Goal: Task Accomplishment & Management: Manage account settings

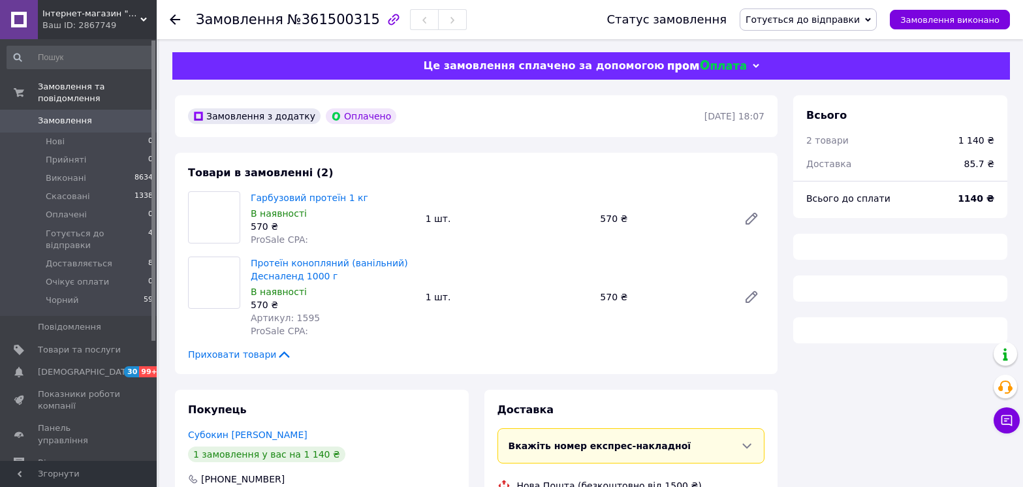
scroll to position [189, 0]
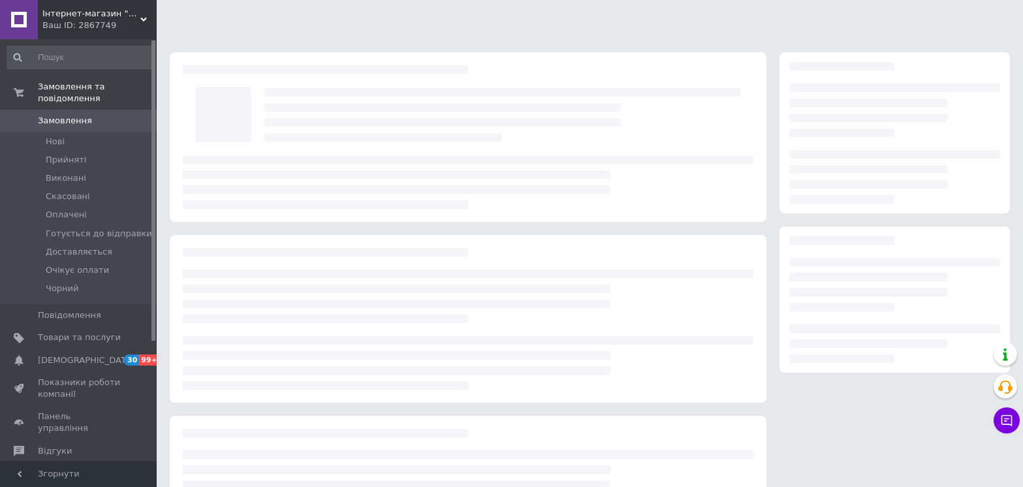
scroll to position [110, 0]
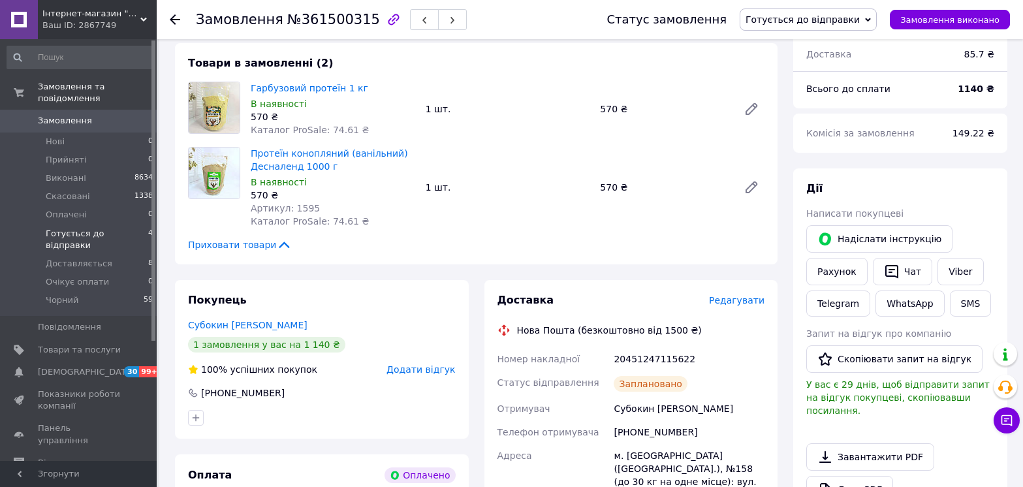
click at [78, 228] on span "Готується до відправки" at bounding box center [97, 240] width 103 height 24
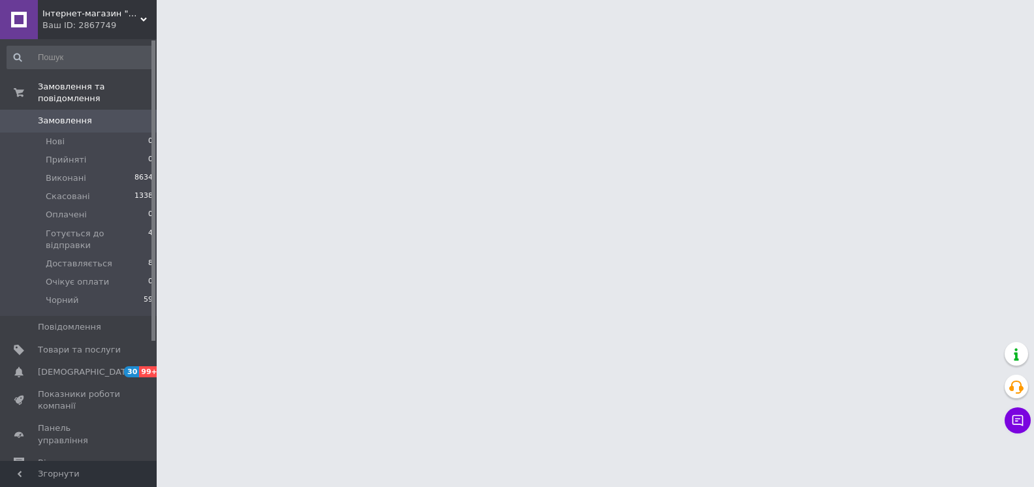
click at [132, 18] on span "Інтернет-магазин "Деснашоп"" at bounding box center [91, 14] width 98 height 12
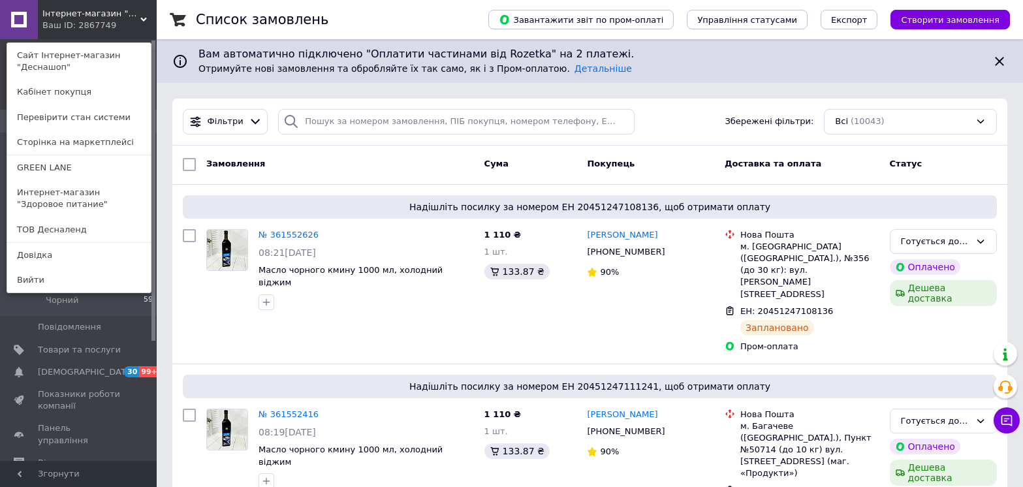
click at [111, 12] on span "Інтернет-магазин "Деснашоп"" at bounding box center [91, 14] width 98 height 12
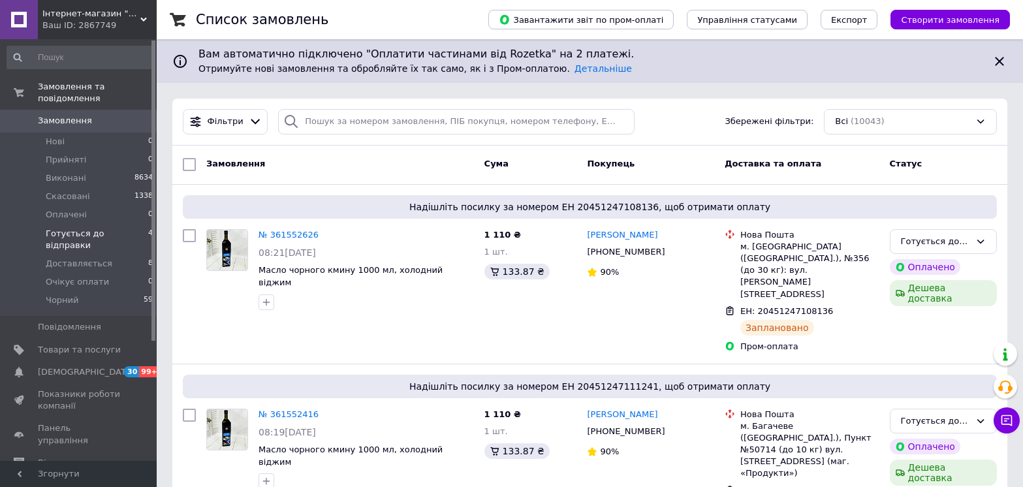
click at [80, 228] on span "Готується до відправки" at bounding box center [97, 240] width 103 height 24
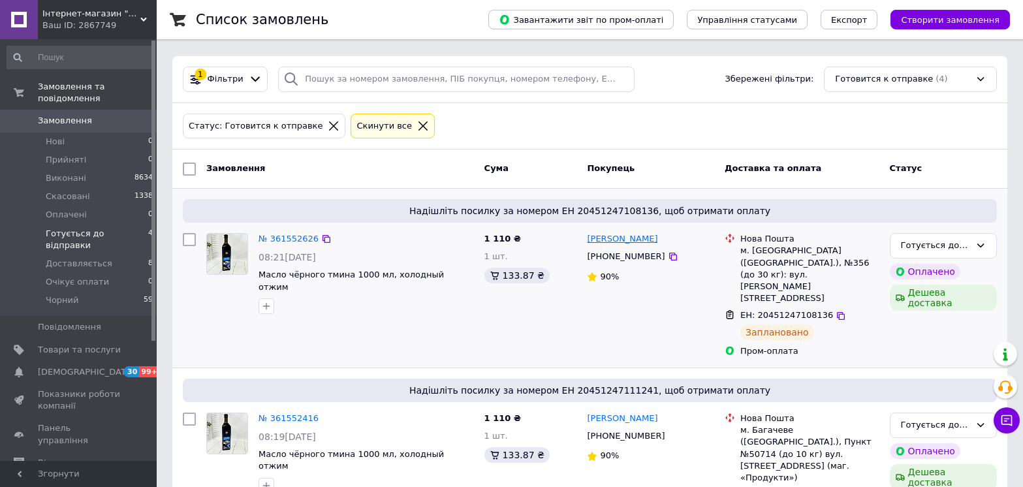
scroll to position [65, 0]
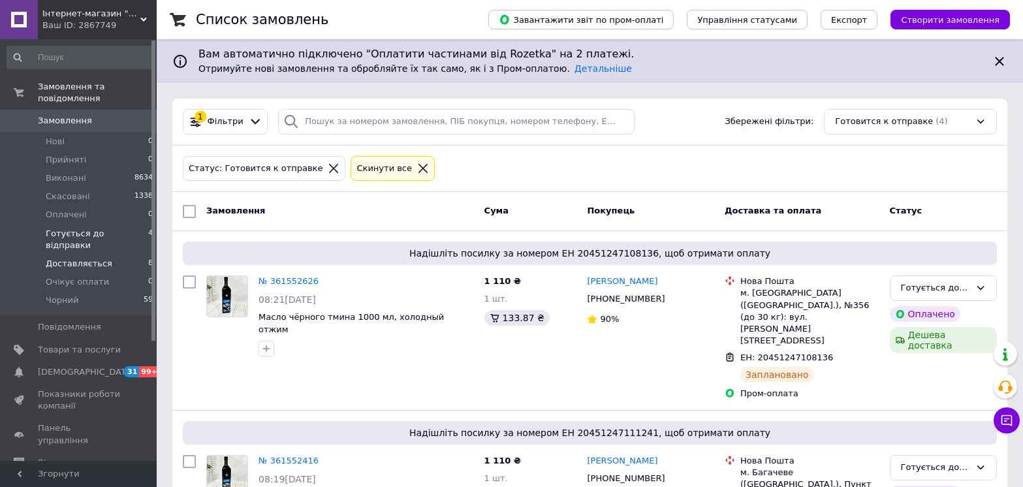
click at [96, 258] on span "Доставляється" at bounding box center [79, 264] width 67 height 12
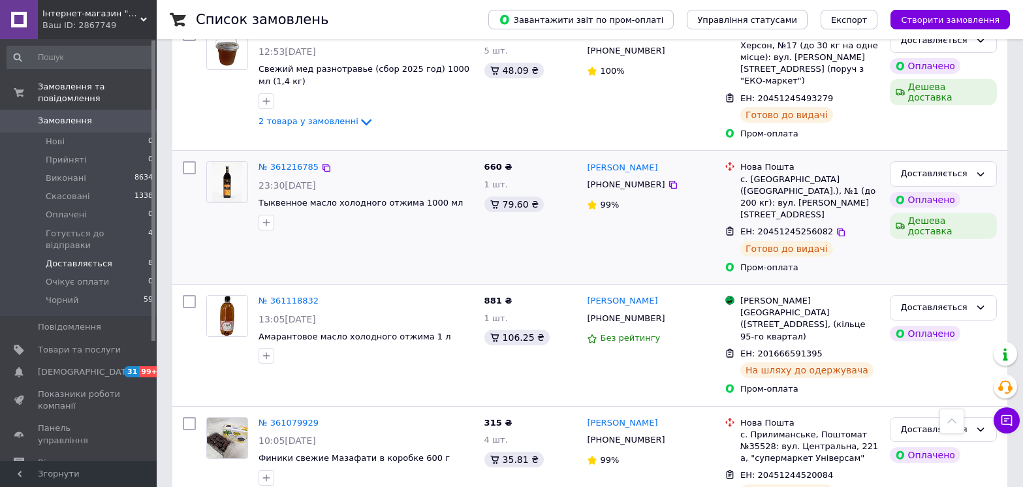
scroll to position [538, 0]
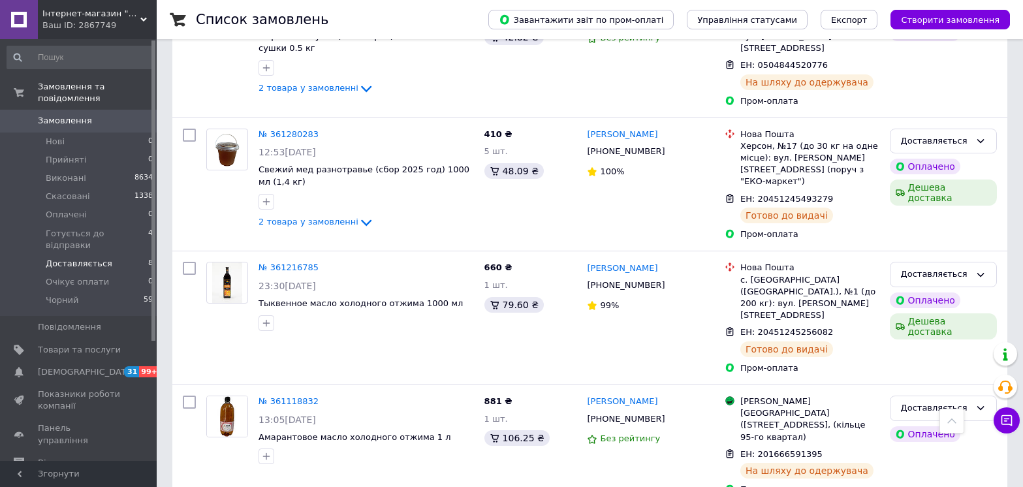
click at [138, 15] on span "Інтернет-магазин "Деснашоп"" at bounding box center [91, 14] width 98 height 12
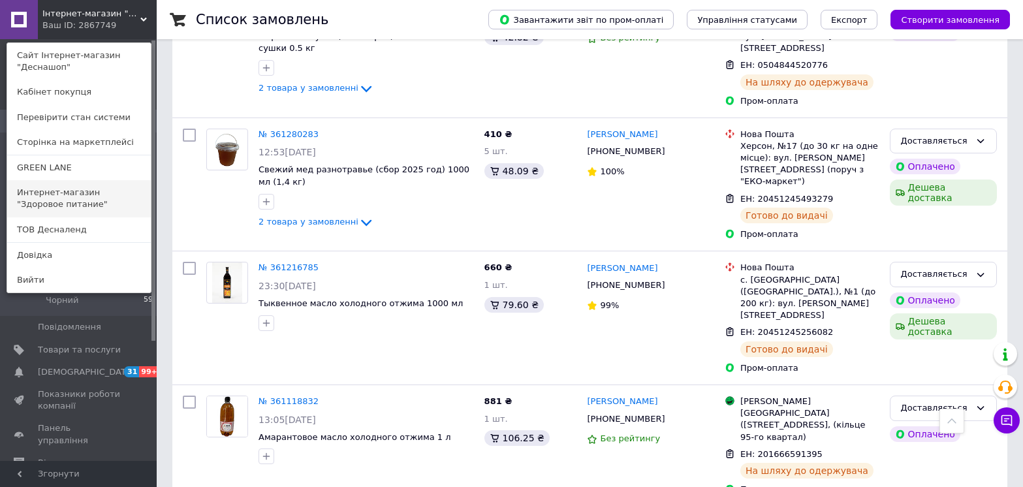
click at [110, 192] on link "Интернет-магазин "Здоровое питание"" at bounding box center [79, 198] width 144 height 37
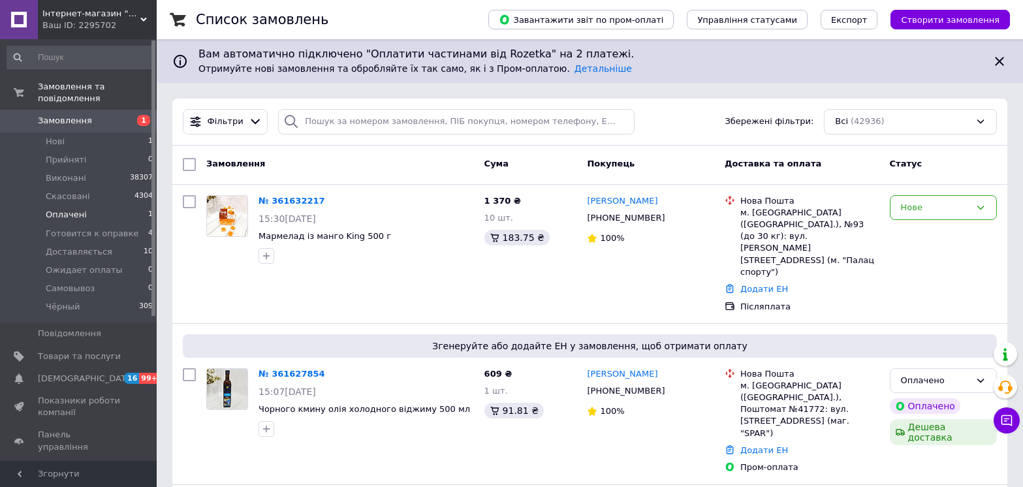
click at [82, 206] on li "Оплачені 1" at bounding box center [80, 215] width 161 height 18
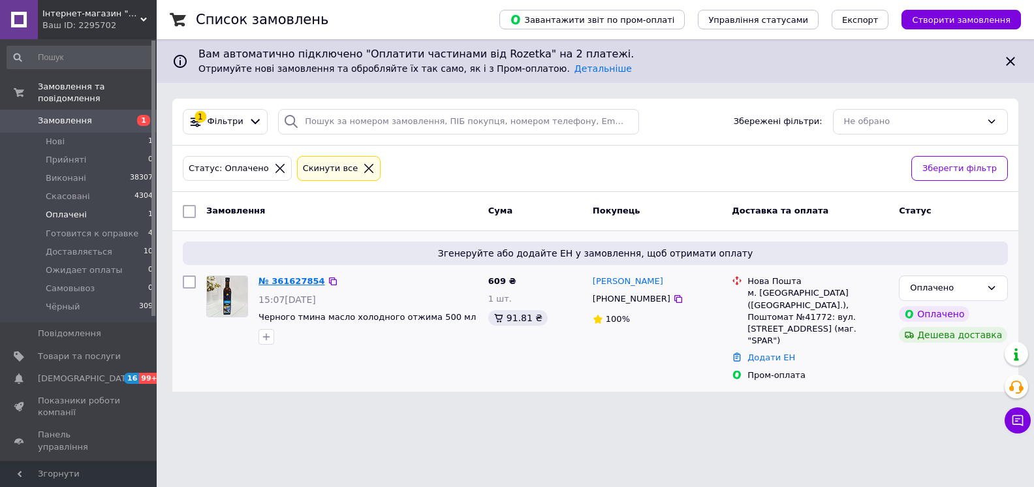
click at [279, 276] on link "№ 361627854" at bounding box center [292, 281] width 67 height 10
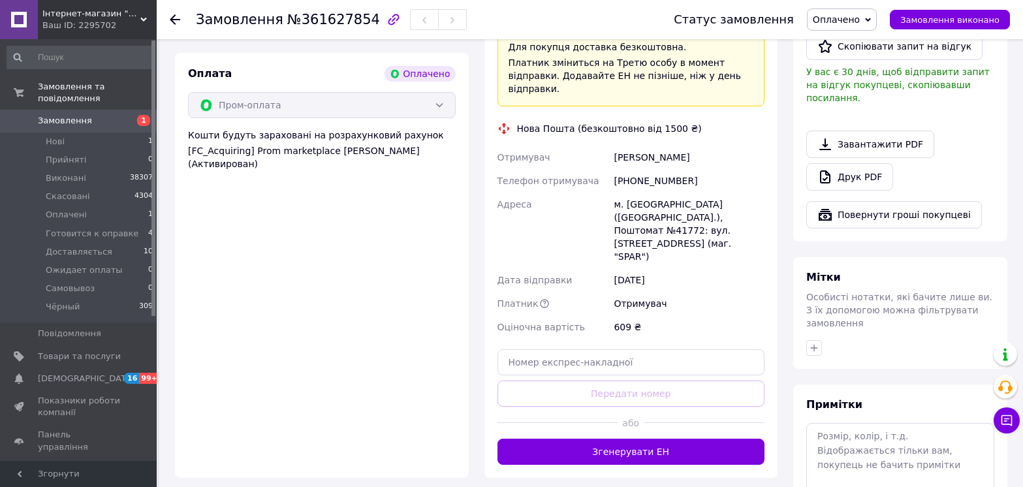
scroll to position [522, 0]
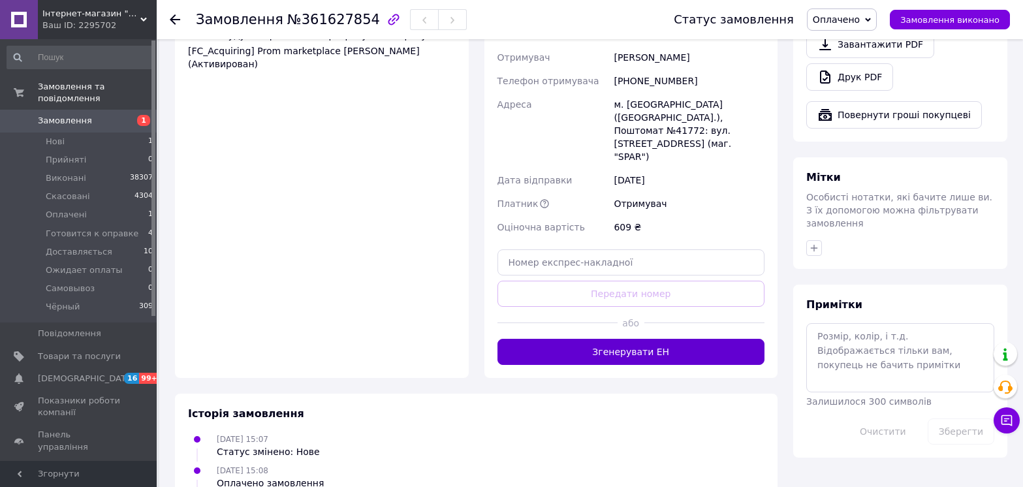
click at [651, 339] on button "Згенерувати ЕН" at bounding box center [632, 352] width 268 height 26
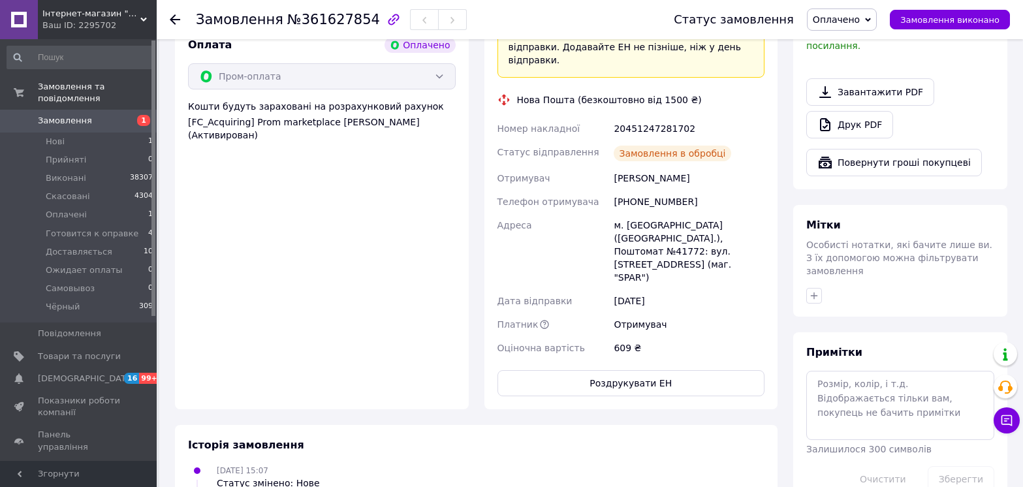
scroll to position [326, 0]
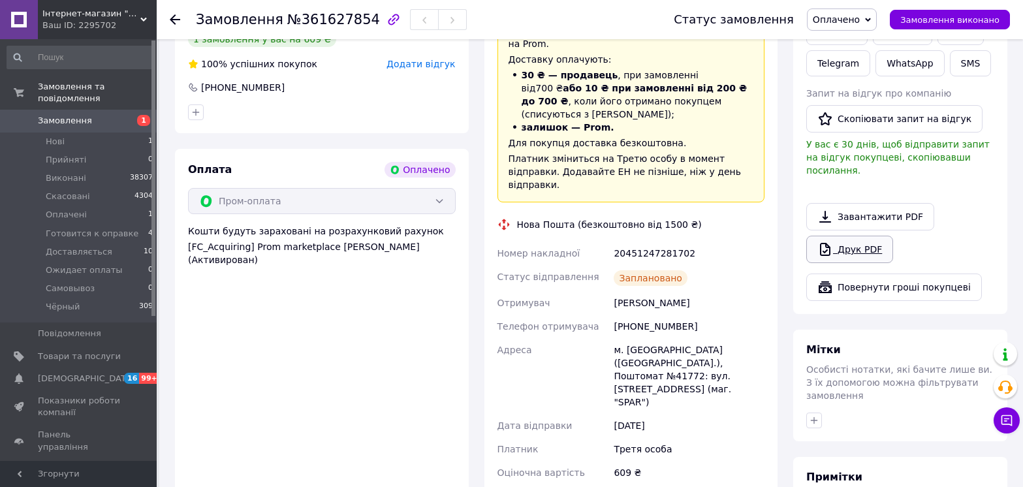
click at [857, 236] on link "Друк PDF" at bounding box center [849, 249] width 87 height 27
drag, startPoint x: 614, startPoint y: 223, endPoint x: 667, endPoint y: 225, distance: 53.0
click at [720, 242] on div "20451247281702" at bounding box center [689, 254] width 156 height 24
copy div "20451247281702"
click at [860, 25] on span "Оплачено" at bounding box center [836, 19] width 47 height 10
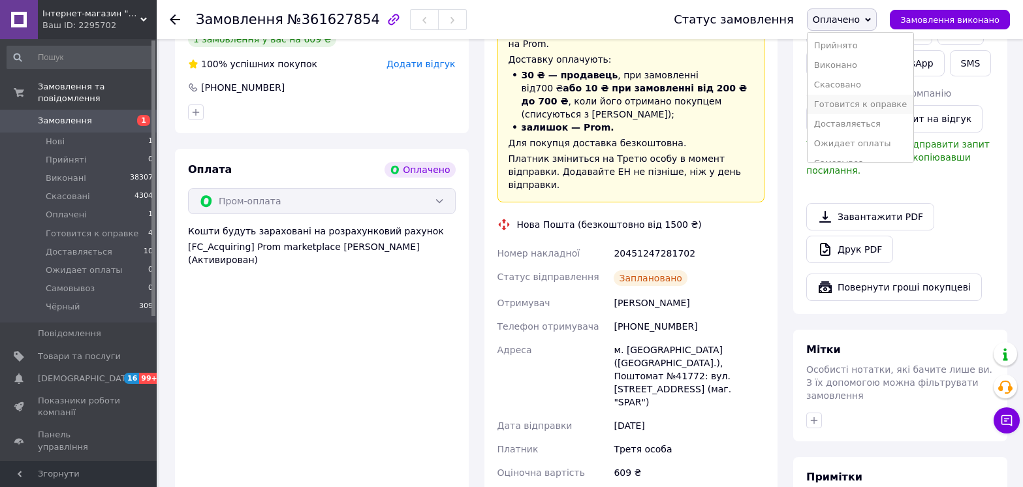
click at [870, 110] on li "Готовится к оправке" at bounding box center [861, 105] width 106 height 20
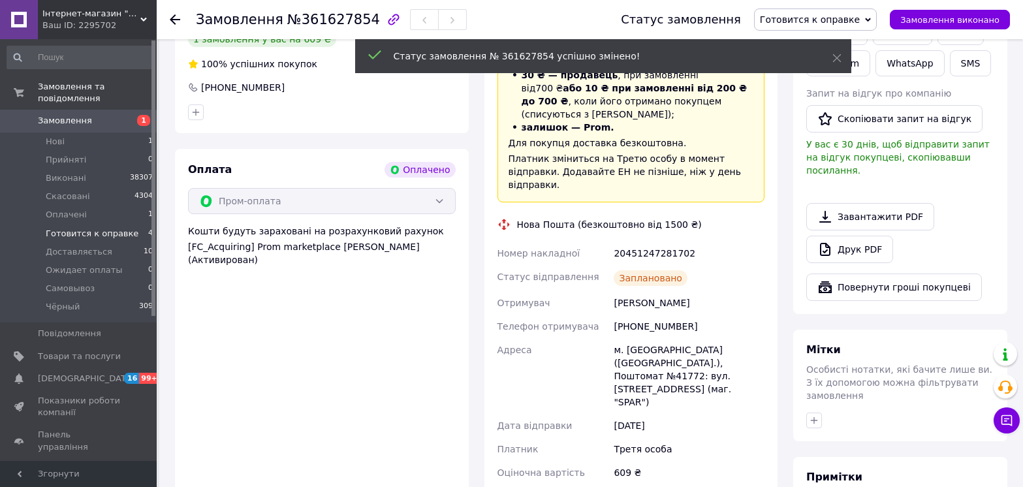
click at [93, 228] on span "Готовится к оправке" at bounding box center [92, 234] width 93 height 12
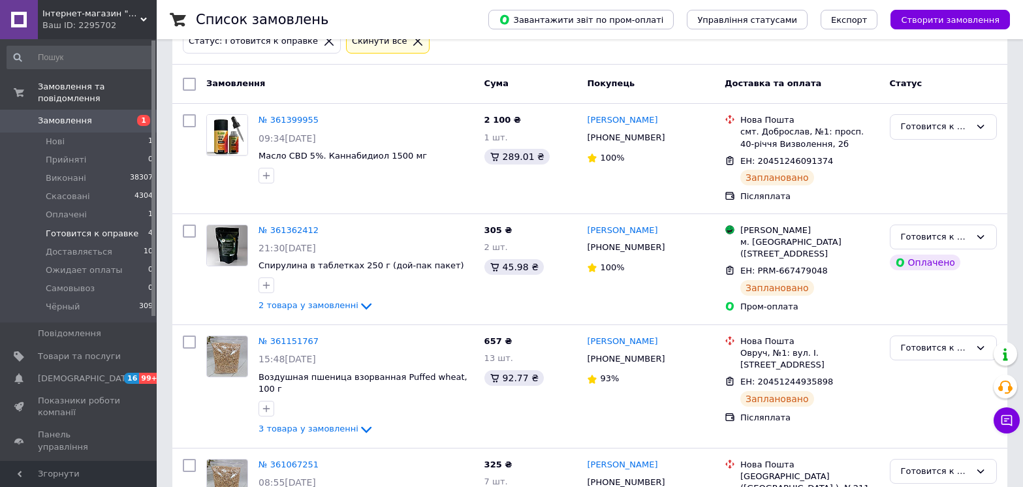
scroll to position [72, 0]
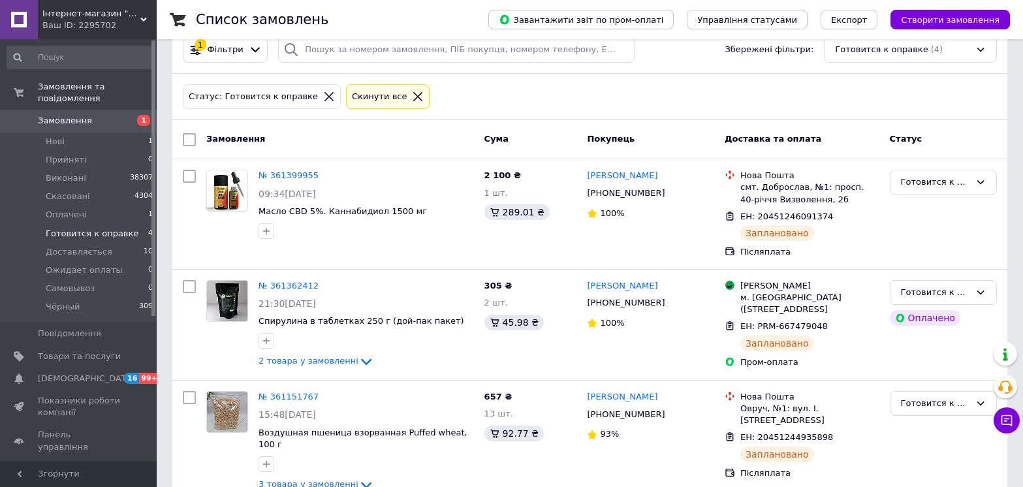
click at [105, 23] on div "Ваш ID: 2295702" at bounding box center [99, 26] width 114 height 12
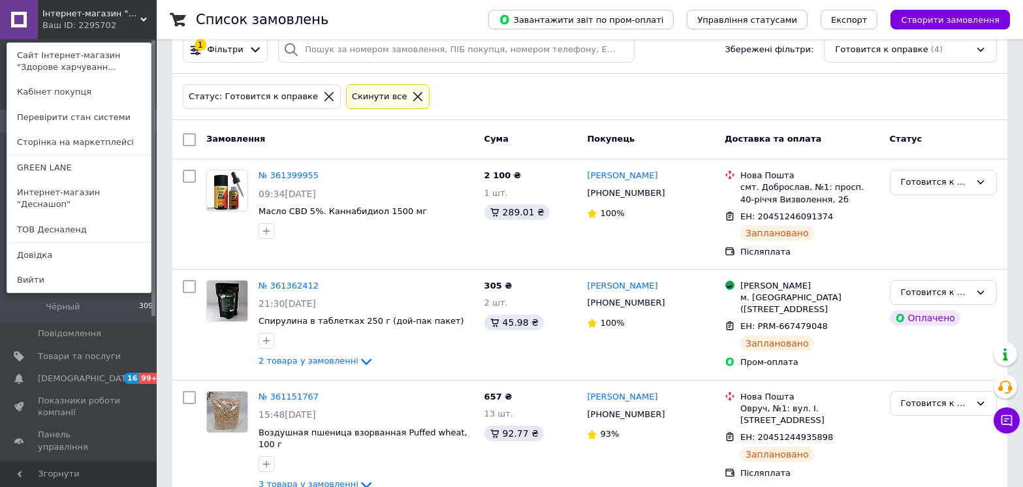
click at [100, 195] on link "Интернет-магазин "Деснашоп"" at bounding box center [79, 198] width 144 height 37
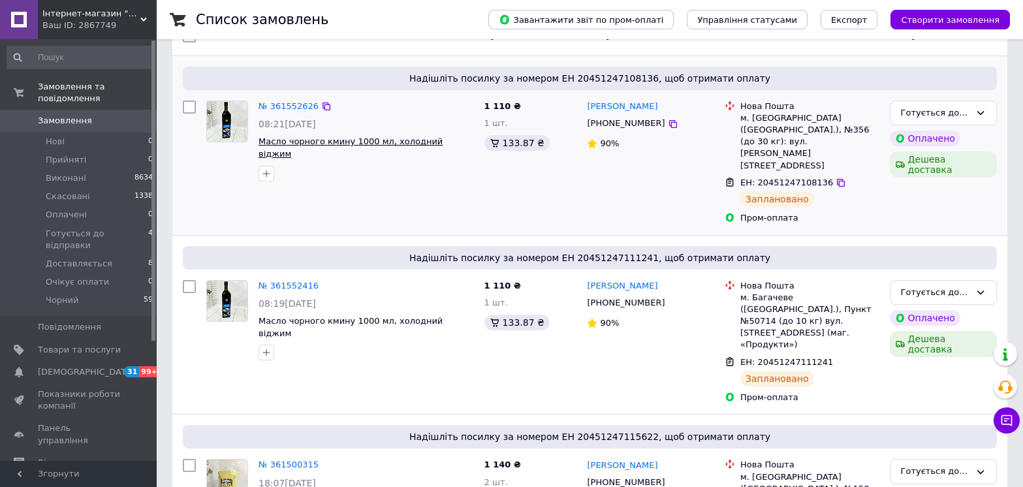
scroll to position [131, 0]
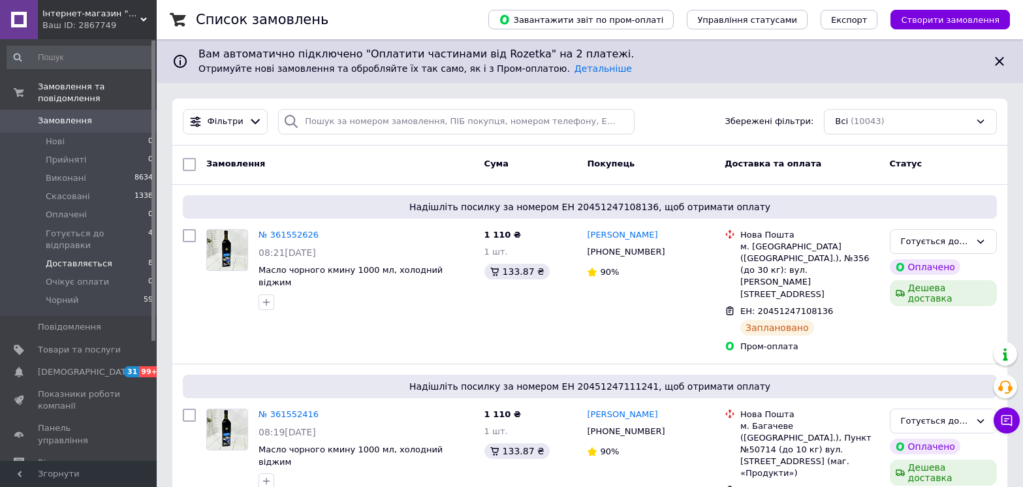
click at [88, 258] on span "Доставляється" at bounding box center [79, 264] width 67 height 12
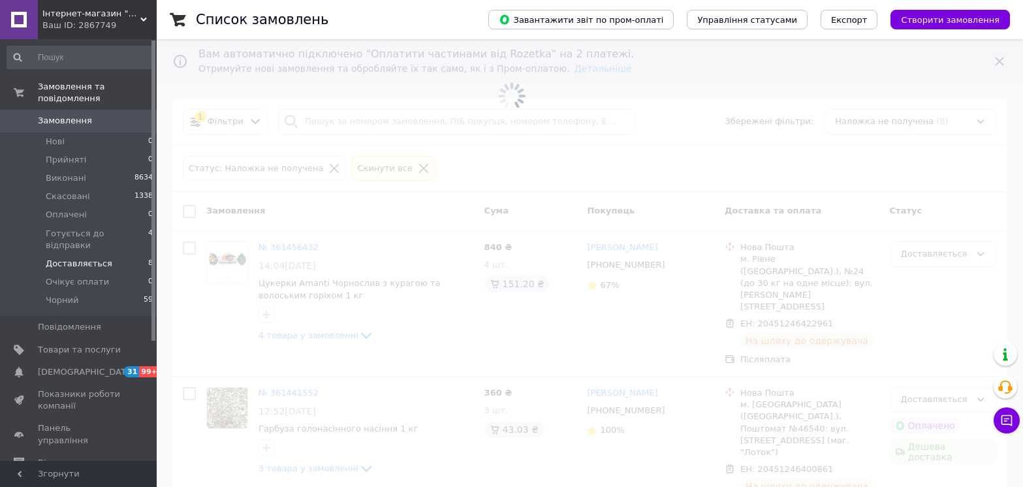
click at [86, 18] on span "Інтернет-магазин "Деснашоп"" at bounding box center [91, 14] width 98 height 12
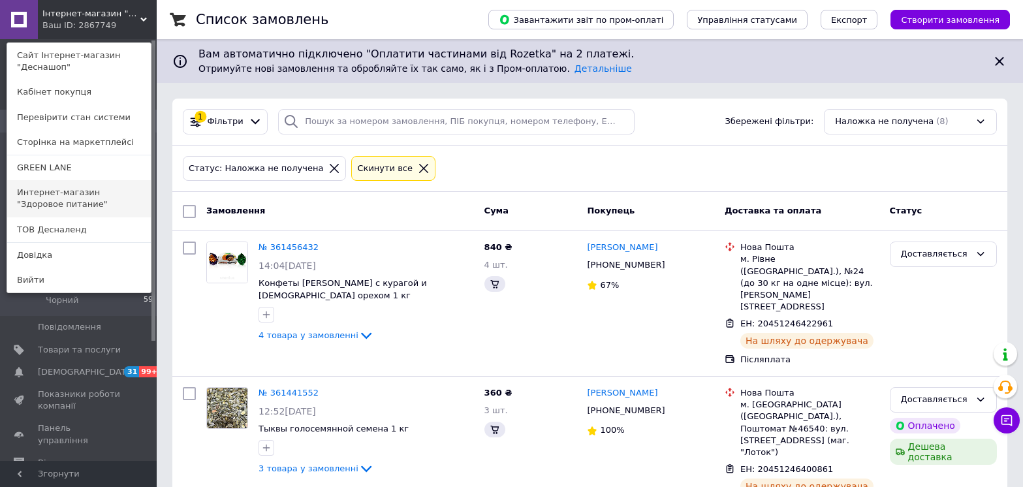
click at [106, 193] on link "Интернет-магазин "Здоровое питание"" at bounding box center [79, 198] width 144 height 37
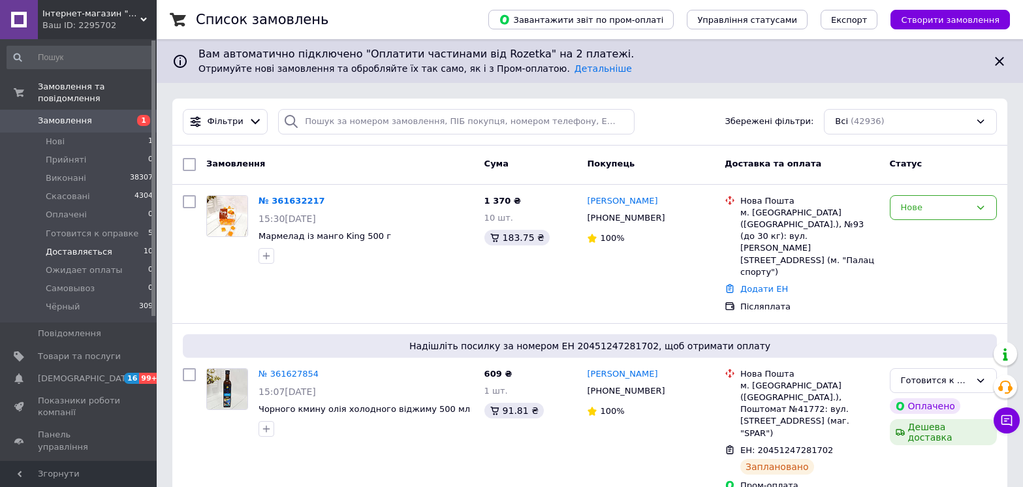
click at [76, 246] on span "Доставляється" at bounding box center [79, 252] width 67 height 12
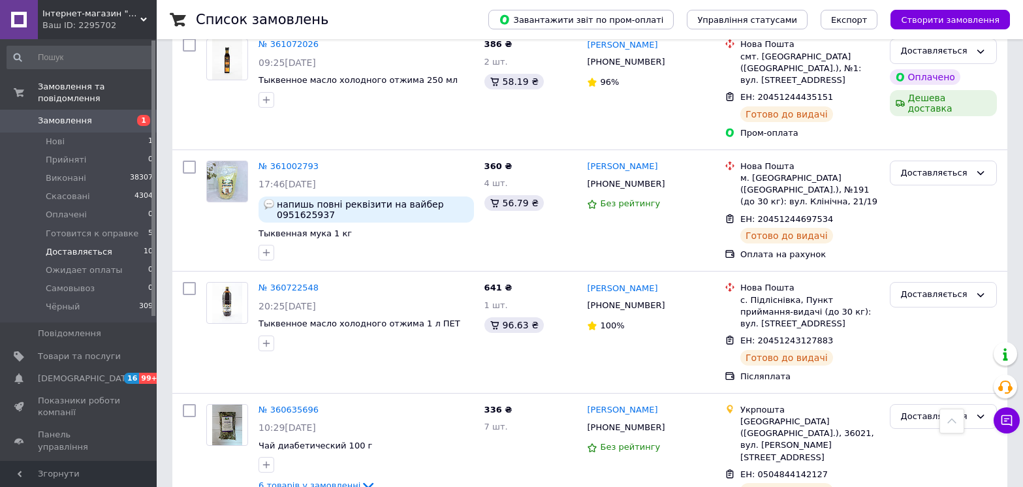
scroll to position [909, 0]
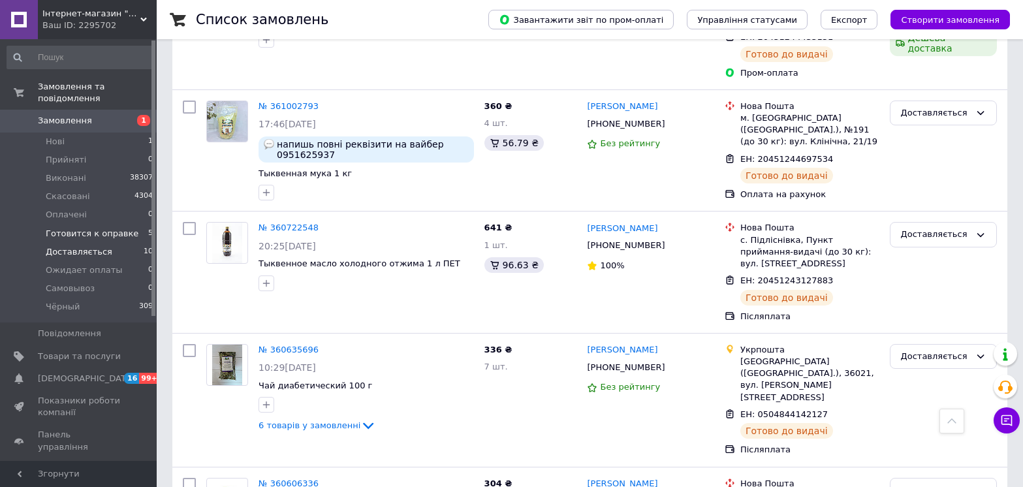
click at [97, 228] on span "Готовится к оправке" at bounding box center [92, 234] width 93 height 12
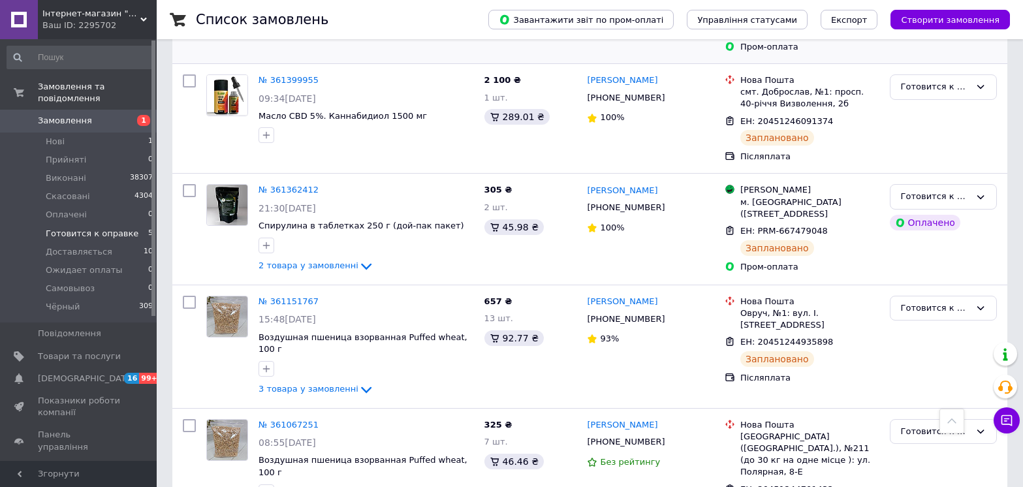
scroll to position [358, 0]
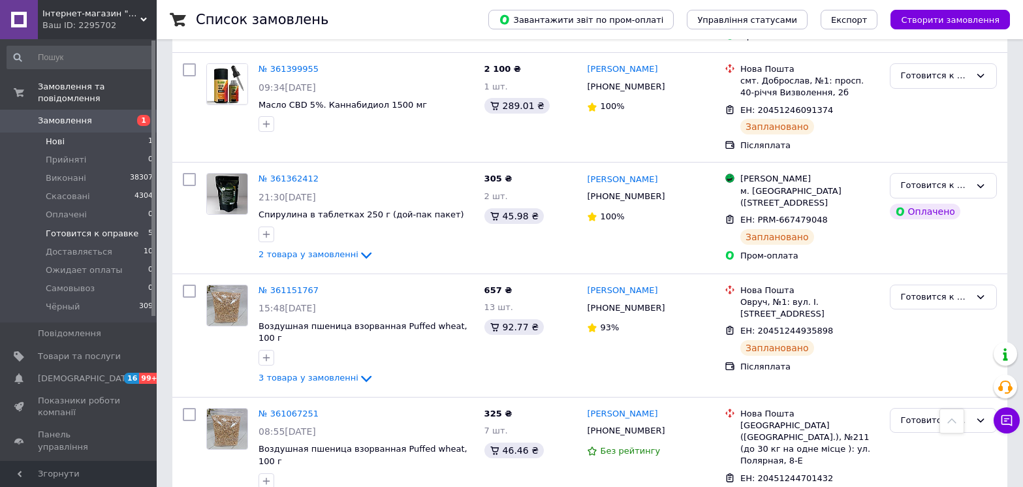
click at [94, 133] on li "Нові 1" at bounding box center [80, 142] width 161 height 18
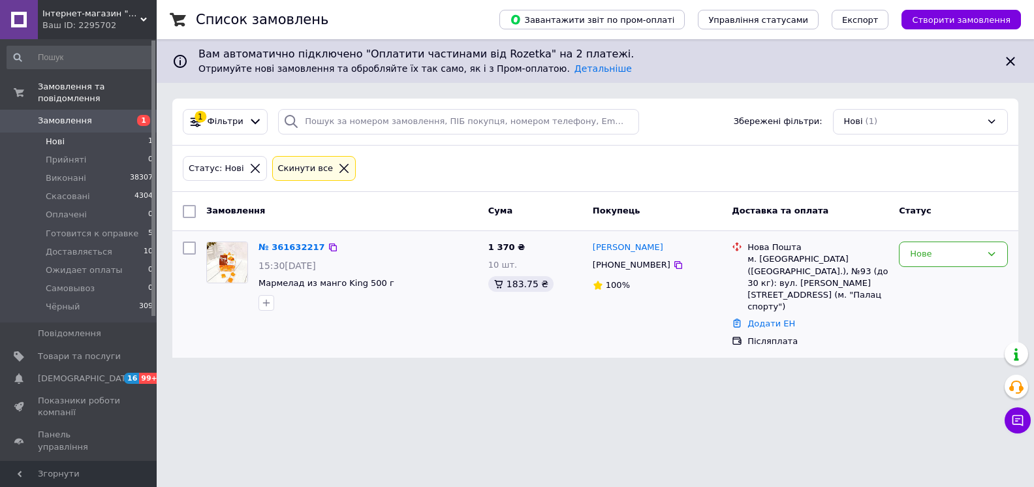
click at [219, 262] on img at bounding box center [227, 262] width 40 height 40
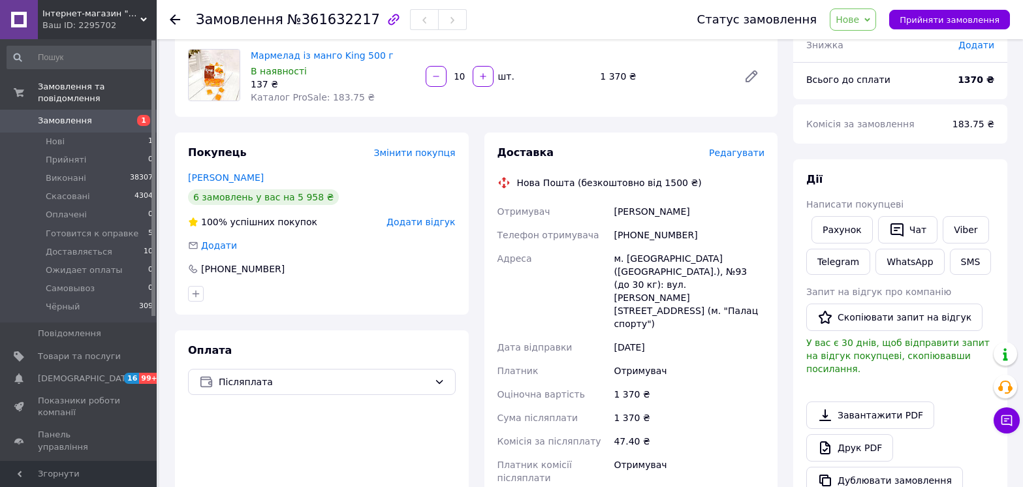
scroll to position [196, 0]
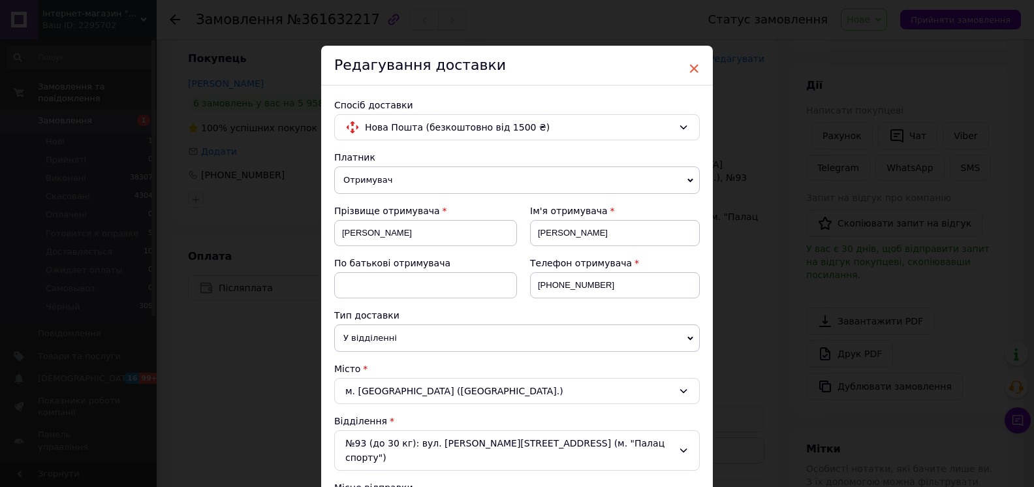
click at [691, 65] on span "×" at bounding box center [694, 68] width 12 height 22
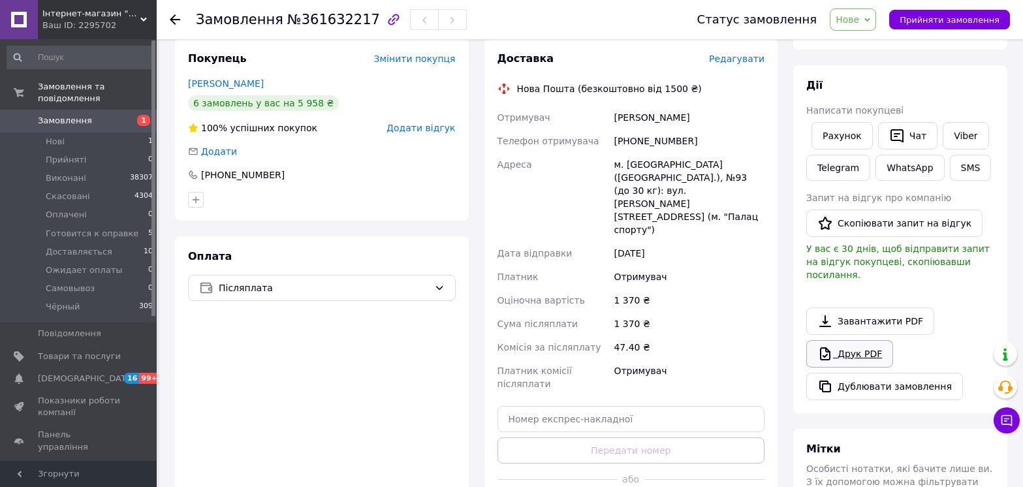
click at [872, 344] on link "Друк PDF" at bounding box center [849, 353] width 87 height 27
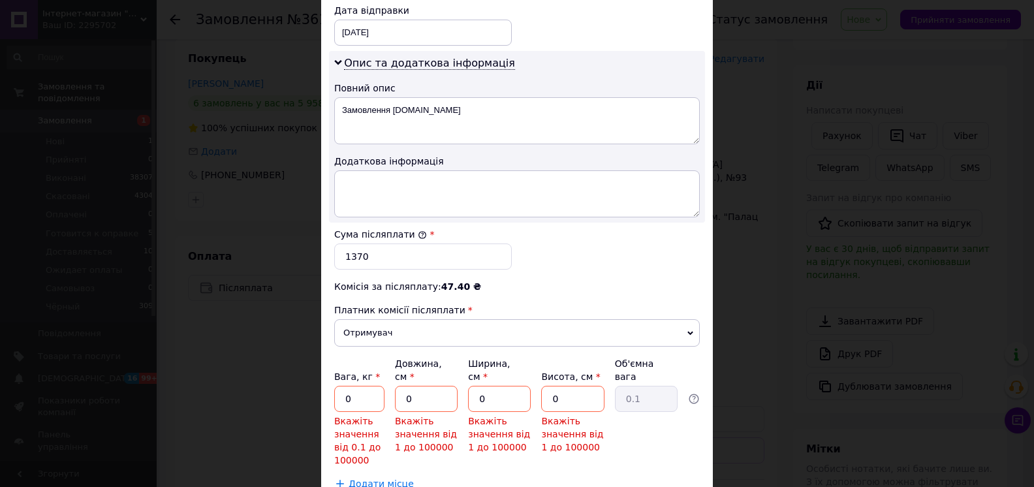
scroll to position [710, 0]
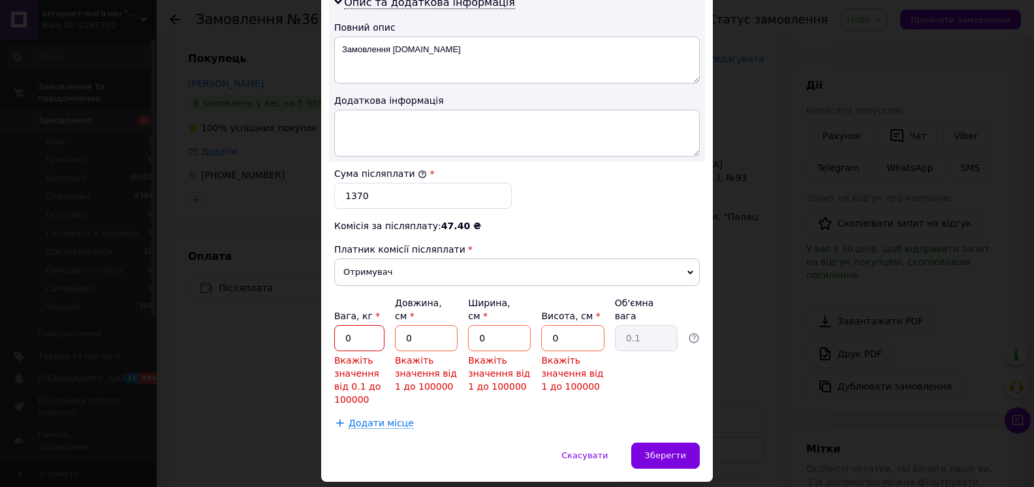
click at [360, 325] on input "0" at bounding box center [359, 338] width 50 height 26
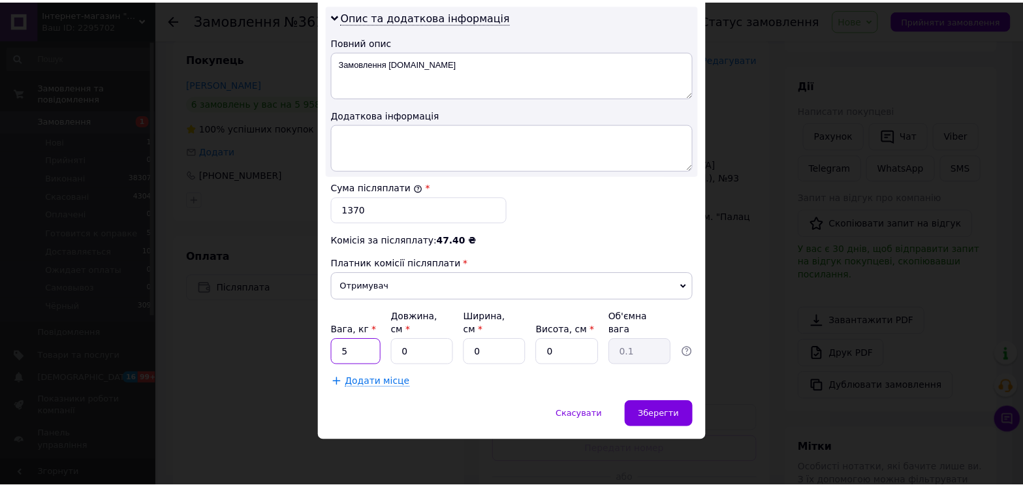
scroll to position [656, 0]
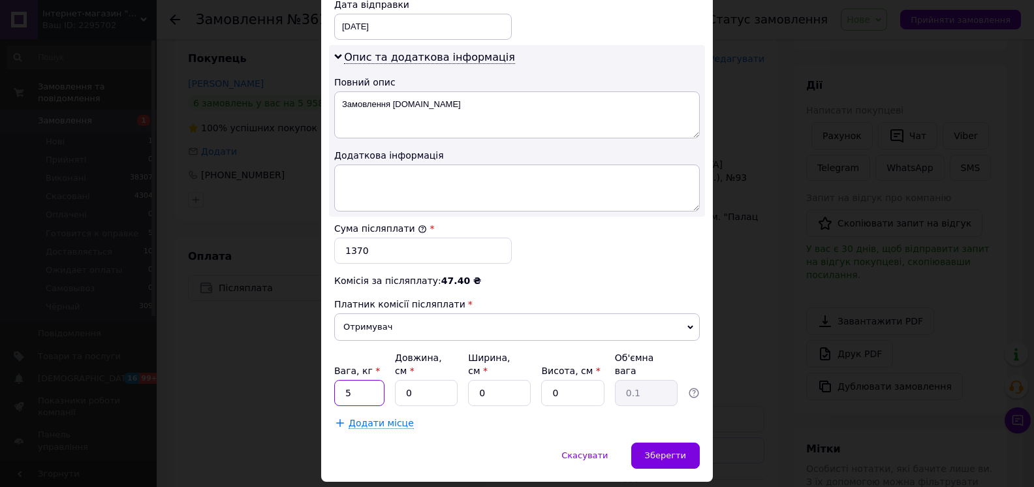
type input "5"
click at [429, 380] on input "0" at bounding box center [426, 393] width 63 height 26
type input "20"
click at [509, 380] on input "0" at bounding box center [499, 393] width 63 height 26
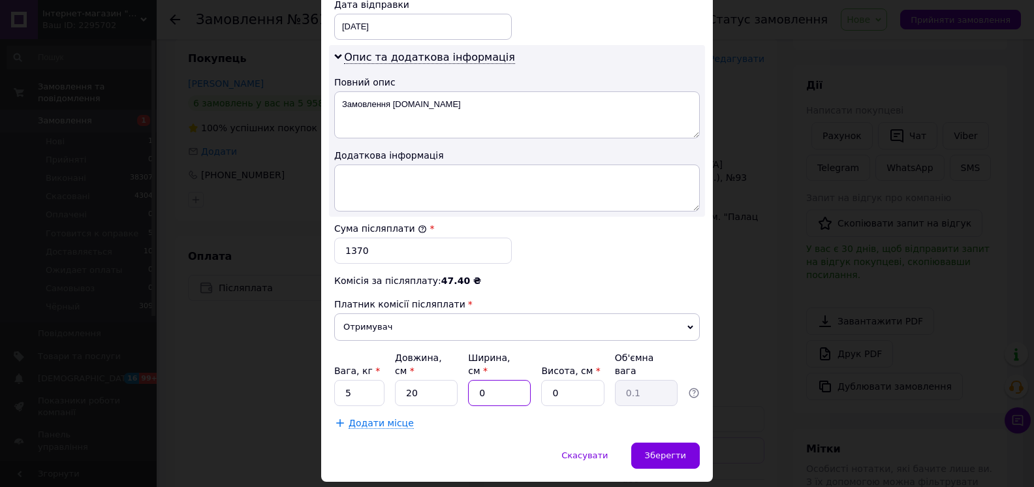
click at [509, 380] on input "0" at bounding box center [499, 393] width 63 height 26
type input "20"
click at [578, 380] on input "0" at bounding box center [572, 393] width 63 height 26
type input "2"
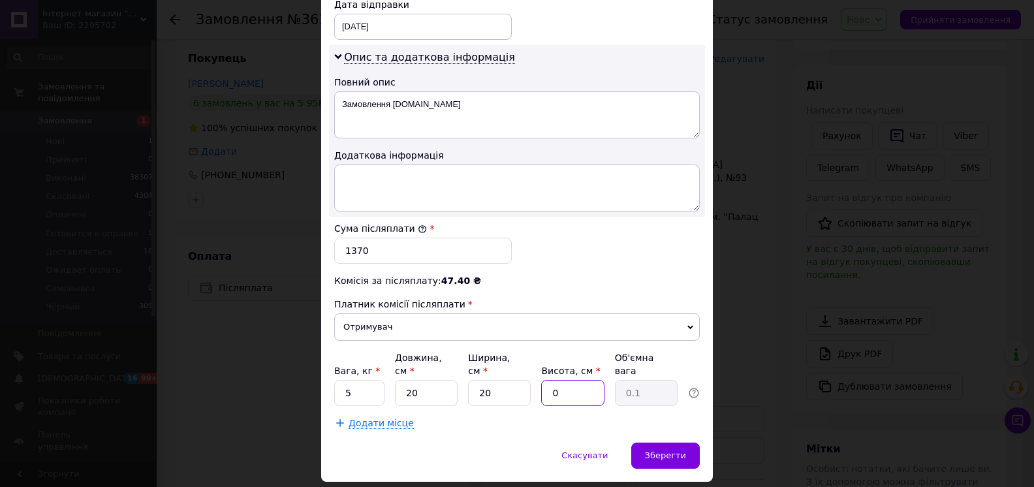
type input "0.2"
type input "20"
type input "2"
type input "20"
click at [439, 380] on input "20" at bounding box center [426, 393] width 63 height 26
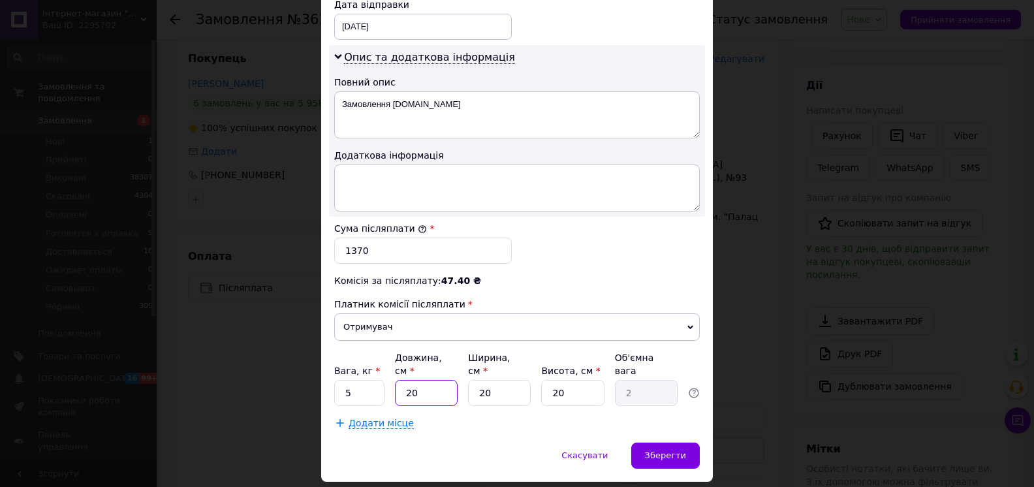
click at [439, 380] on input "20" at bounding box center [426, 393] width 63 height 26
type input "3"
type input "0.3"
type input "30"
type input "3"
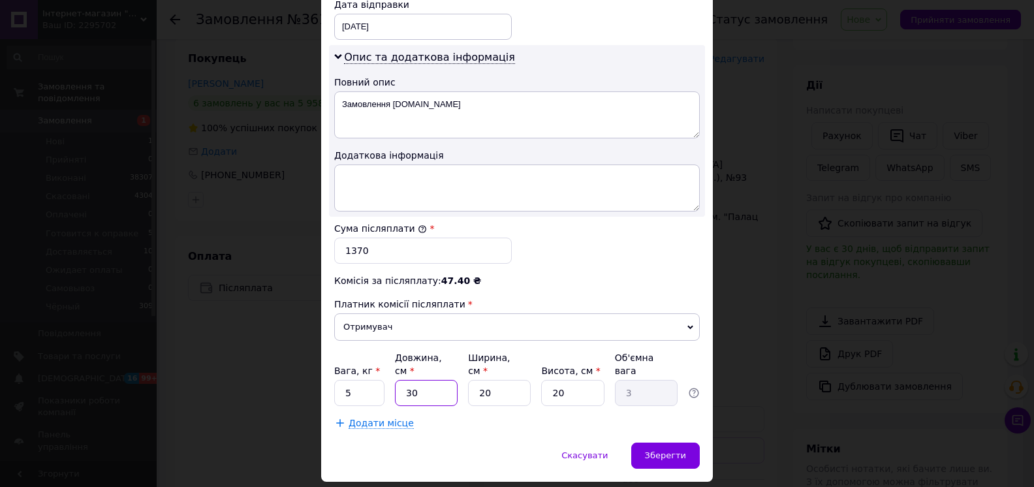
type input "30"
click at [498, 380] on input "20" at bounding box center [499, 393] width 63 height 26
type input "3"
type input "0.45"
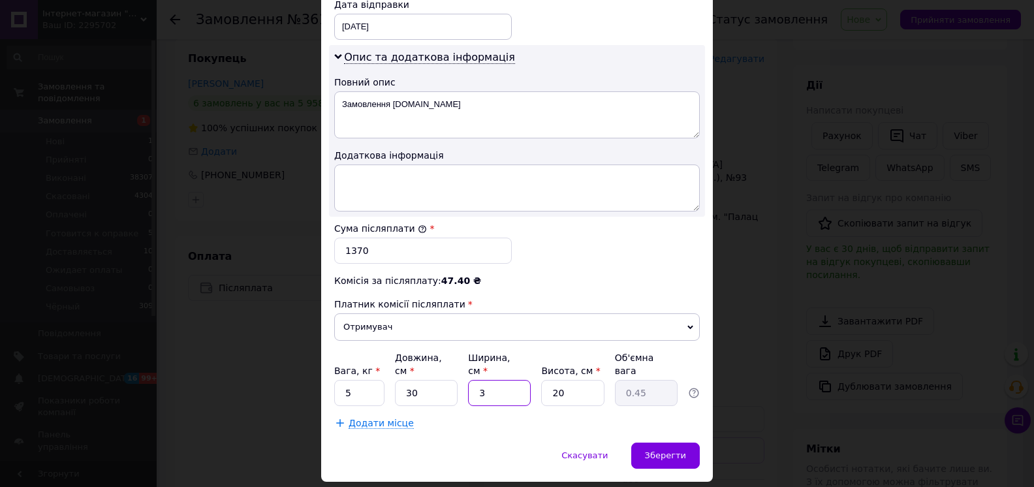
type input "30"
type input "4.5"
type input "30"
click at [580, 380] on input "20" at bounding box center [572, 393] width 63 height 26
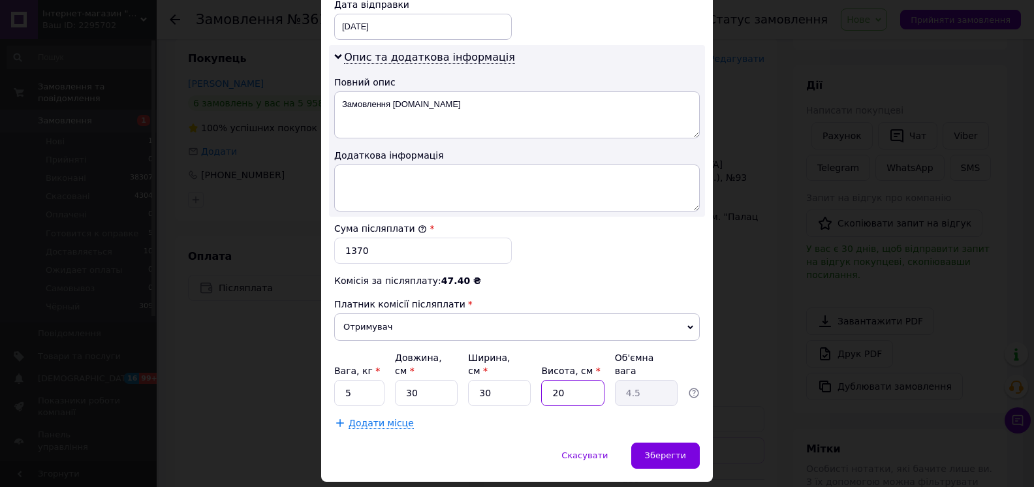
type input "3"
type input "0.68"
type input "30"
type input "6.75"
type input "3"
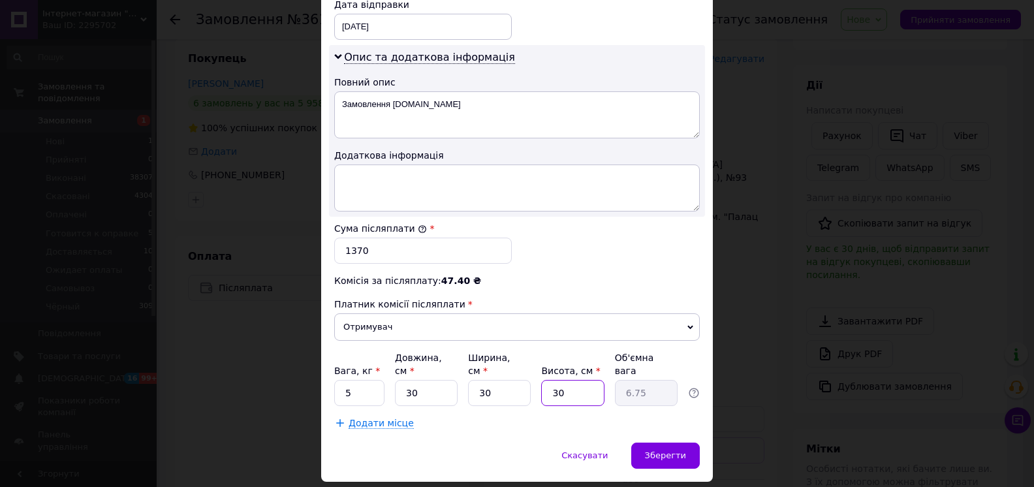
type input "0.68"
type input "2"
type input "0.45"
type input "20"
type input "4.5"
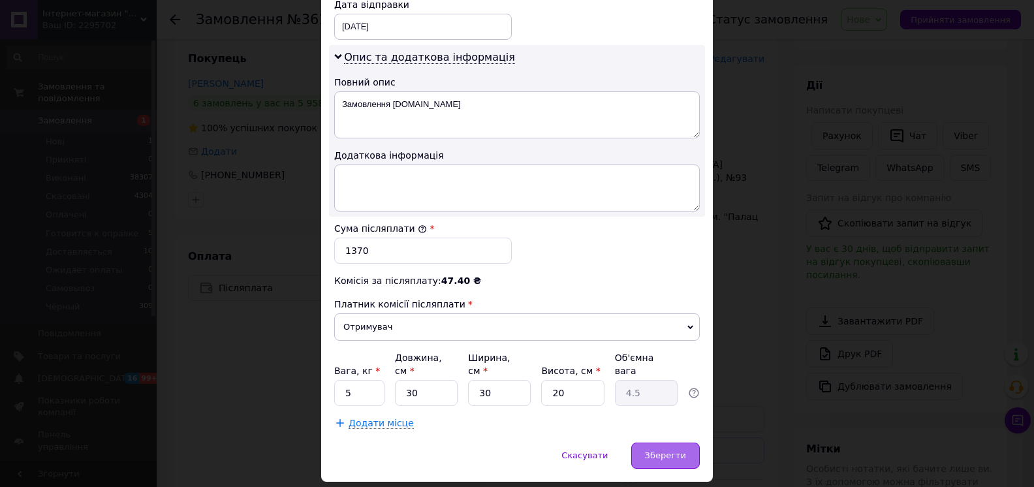
click at [673, 451] on span "Зберегти" at bounding box center [665, 456] width 41 height 10
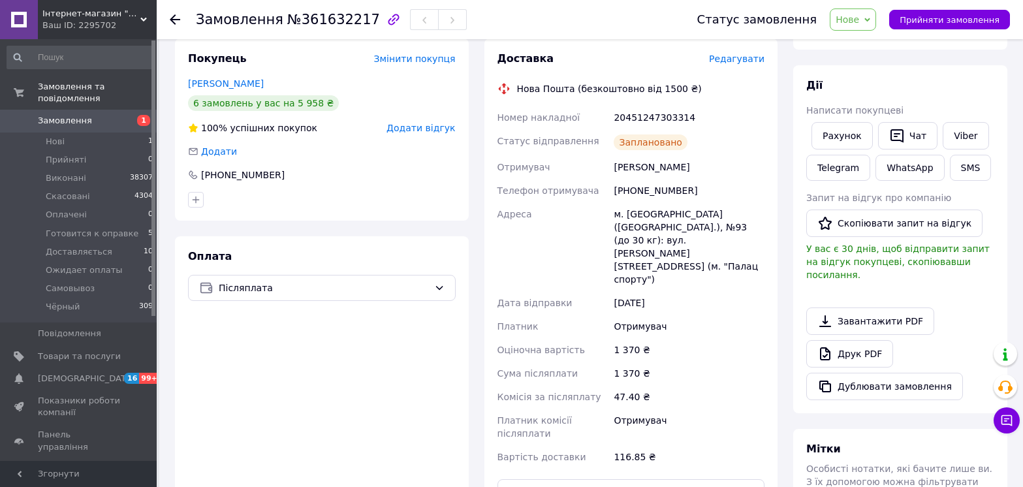
click at [863, 8] on span "Нове" at bounding box center [853, 19] width 46 height 22
click at [905, 123] on li "Готовится к оправке" at bounding box center [884, 124] width 106 height 20
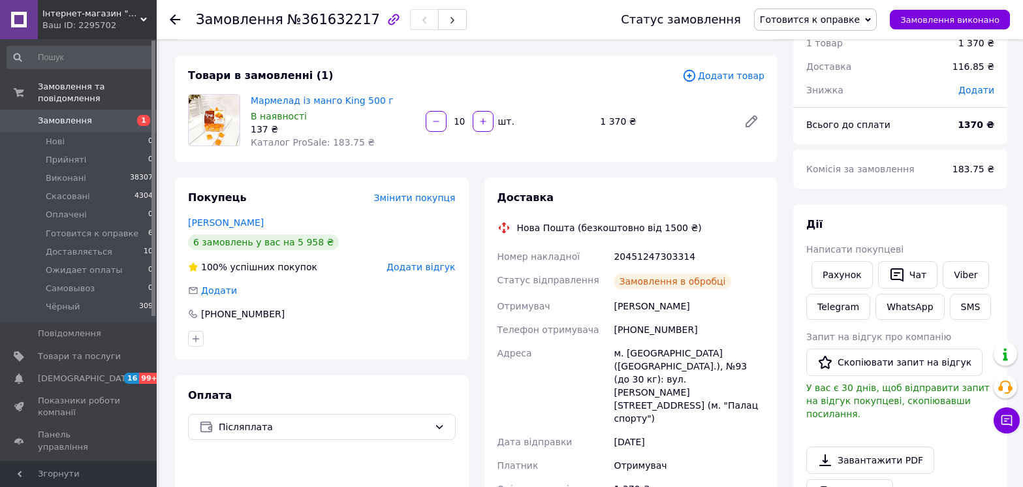
scroll to position [110, 0]
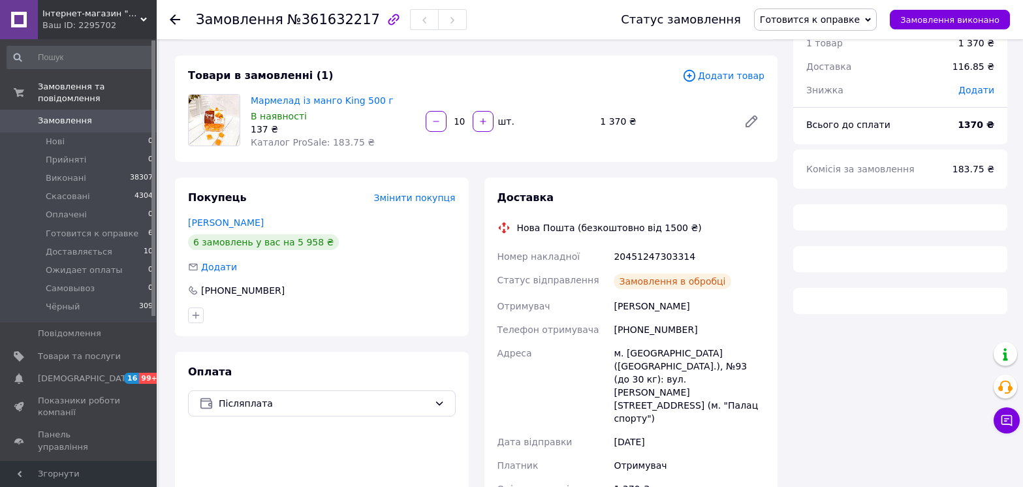
scroll to position [110, 0]
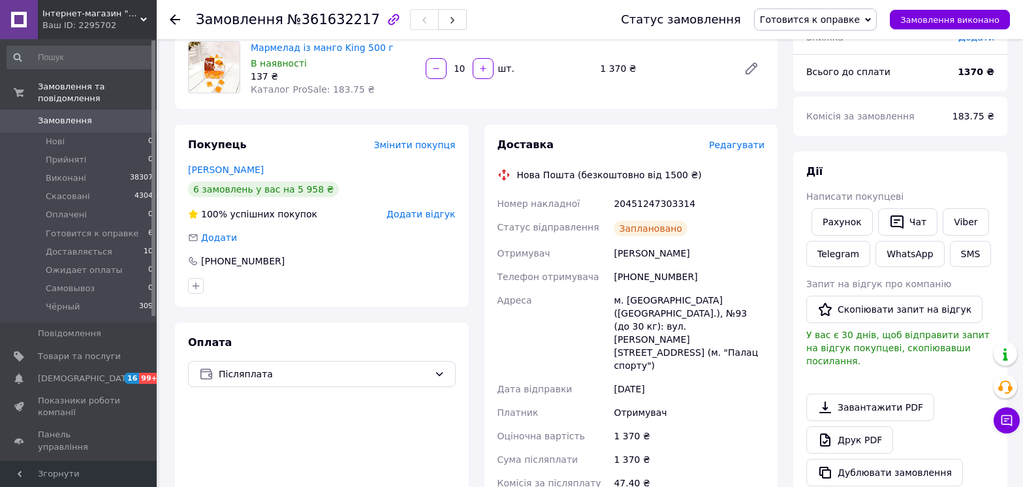
click at [108, 20] on div "Ваш ID: 2295702" at bounding box center [99, 26] width 114 height 12
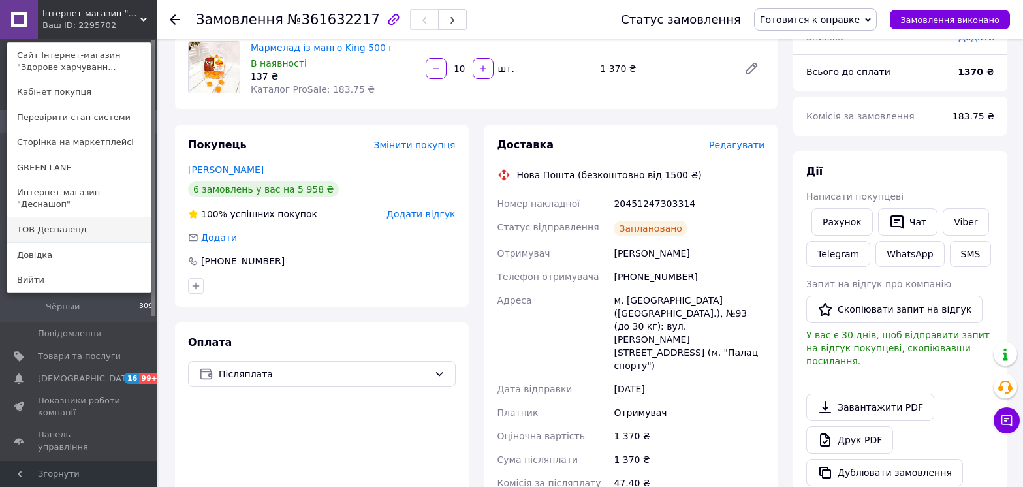
click at [64, 223] on link "ТОВ Десналенд" at bounding box center [79, 229] width 144 height 25
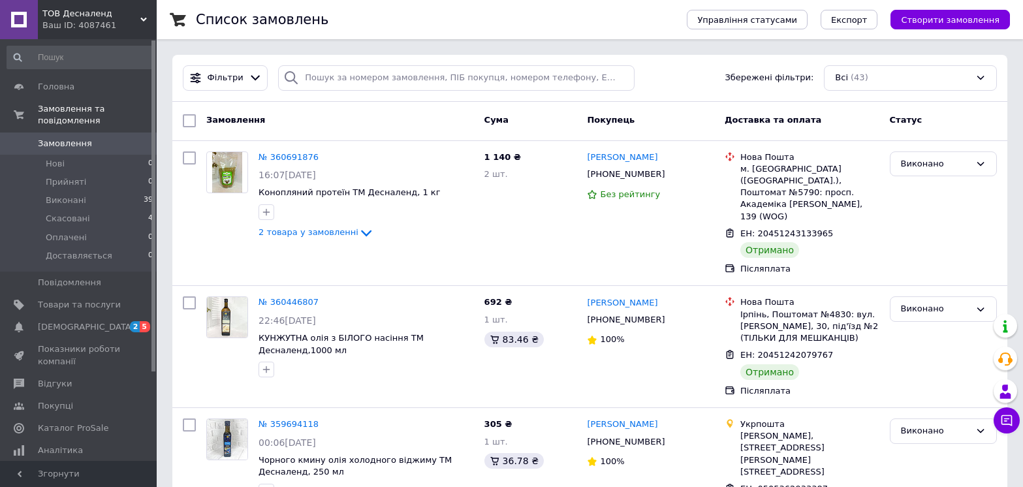
click at [127, 20] on div "Ваш ID: 4087461" at bounding box center [99, 26] width 114 height 12
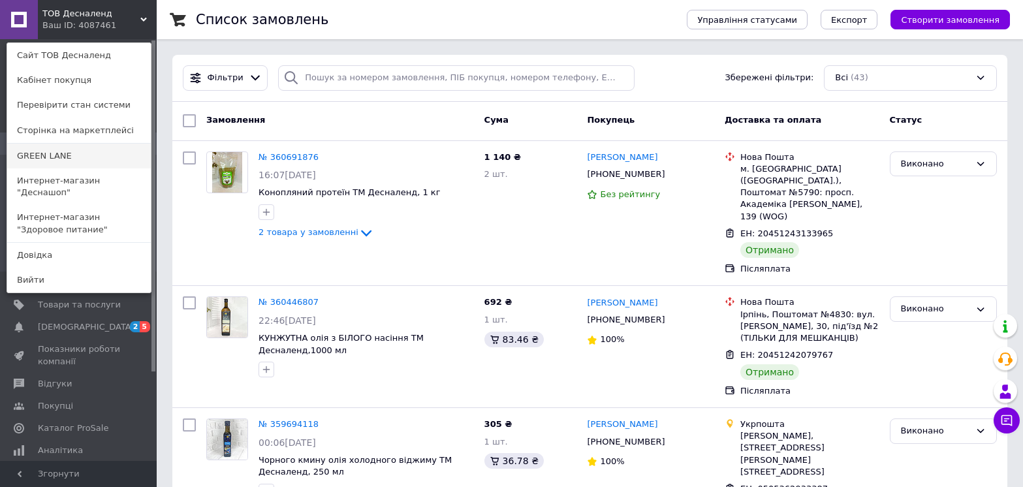
click at [71, 160] on link "GREEN LANE" at bounding box center [79, 156] width 144 height 25
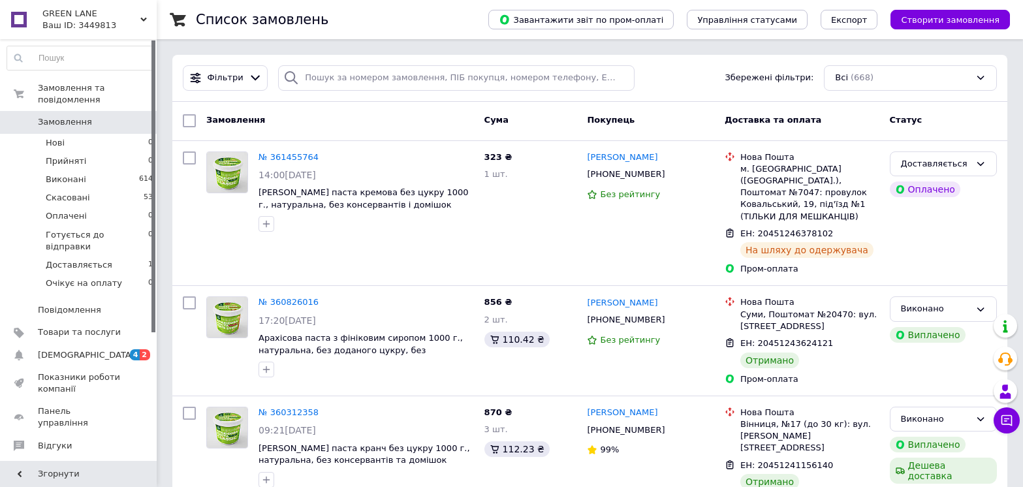
click at [105, 21] on div "Ваш ID: 3449813" at bounding box center [99, 26] width 114 height 12
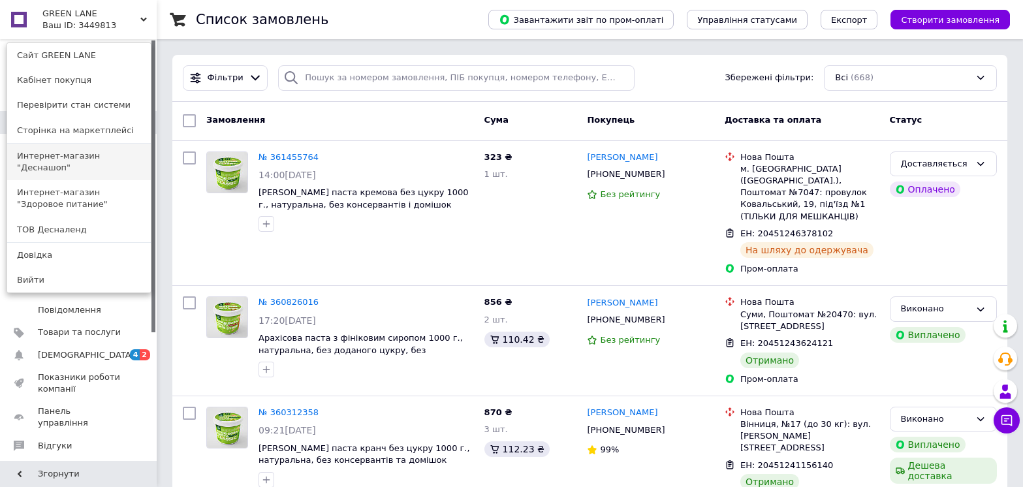
click at [103, 161] on link "Интернет-магазин "Деснашоп"" at bounding box center [79, 162] width 144 height 37
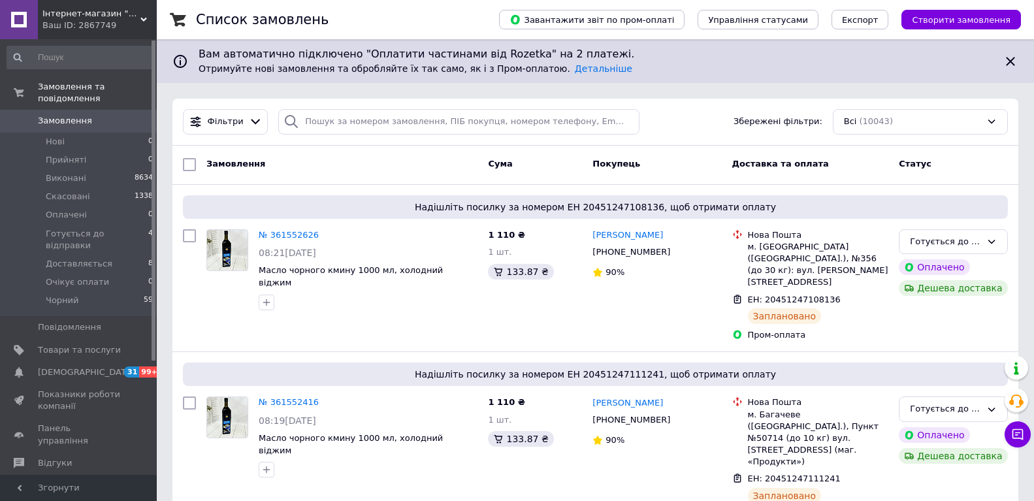
click at [138, 14] on span "Інтернет-магазин "Деснашоп"" at bounding box center [91, 14] width 98 height 12
